Goal: Find specific page/section: Find specific page/section

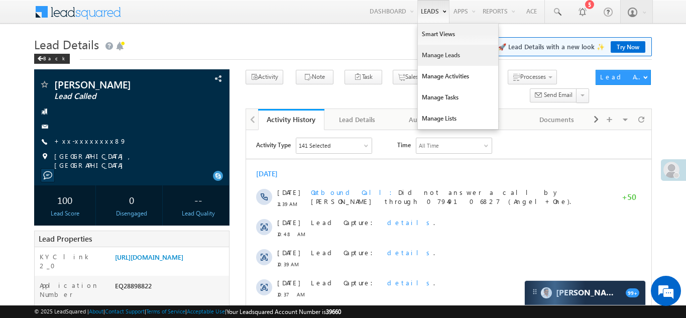
click at [426, 58] on link "Manage Leads" at bounding box center [458, 55] width 80 height 21
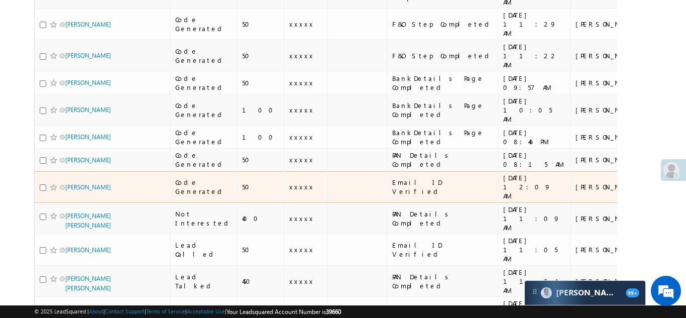
scroll to position [305, 0]
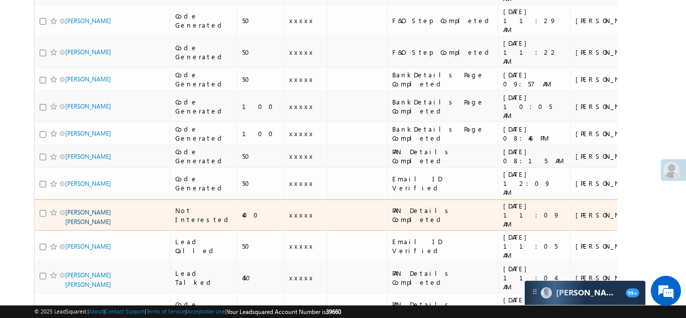
click at [97, 208] on link "[PERSON_NAME] [PERSON_NAME]" at bounding box center [88, 216] width 46 height 17
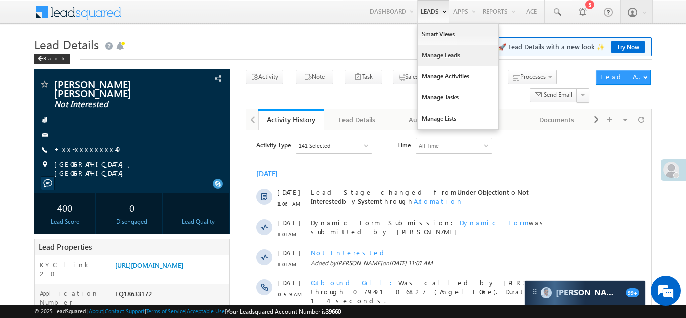
click at [427, 55] on link "Manage Leads" at bounding box center [458, 55] width 80 height 21
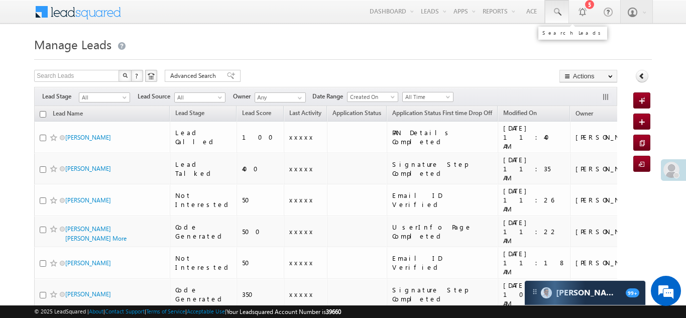
click at [556, 12] on span at bounding box center [557, 12] width 10 height 10
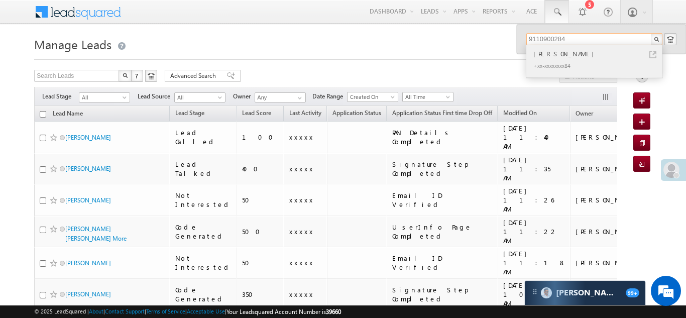
type input "9110900284"
click at [561, 55] on div "[PERSON_NAME]" at bounding box center [598, 53] width 135 height 11
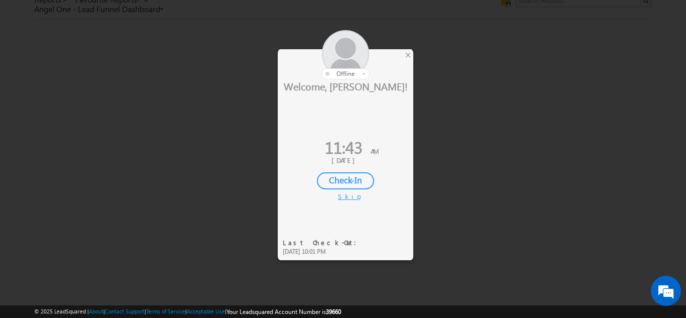
scroll to position [32, 0]
click at [406, 54] on div "×" at bounding box center [408, 54] width 11 height 11
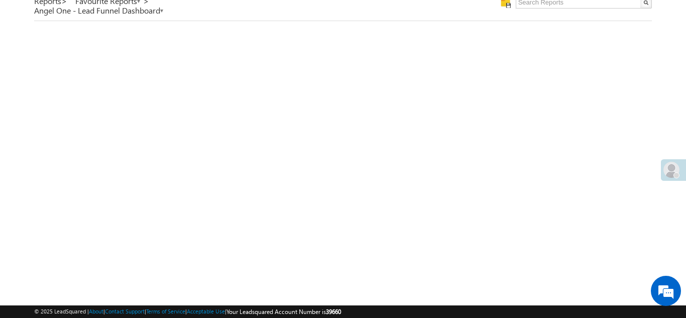
scroll to position [0, 0]
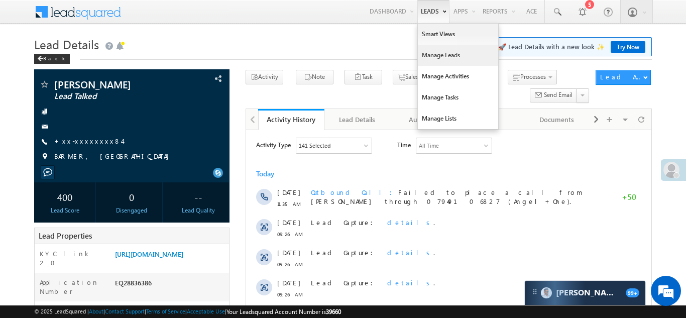
click at [432, 53] on link "Manage Leads" at bounding box center [458, 55] width 80 height 21
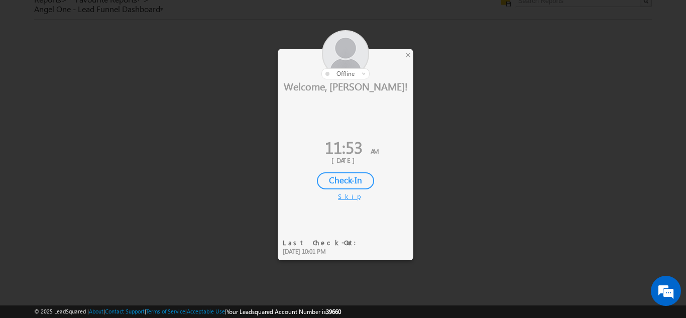
scroll to position [32, 0]
click at [409, 55] on div "×" at bounding box center [408, 54] width 11 height 11
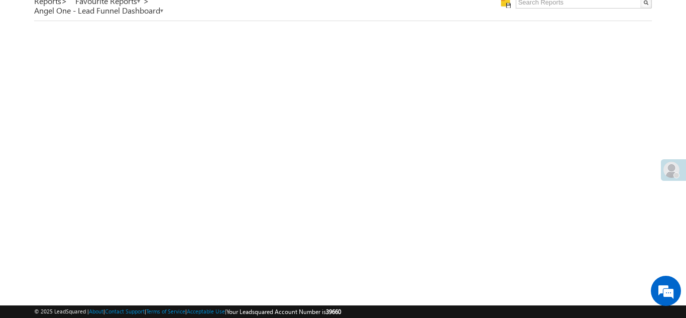
scroll to position [0, 0]
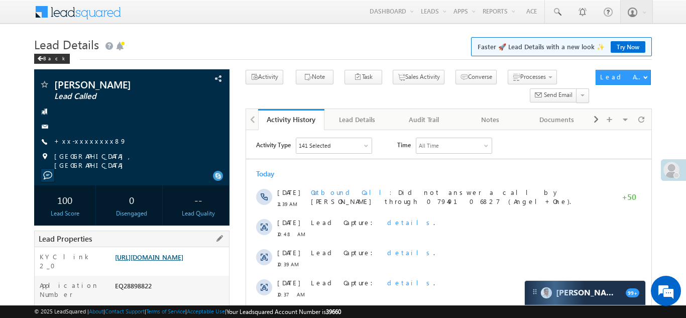
click at [164, 258] on link "[URL][DOMAIN_NAME]" at bounding box center [149, 257] width 68 height 9
